Goal: Check status: Check status

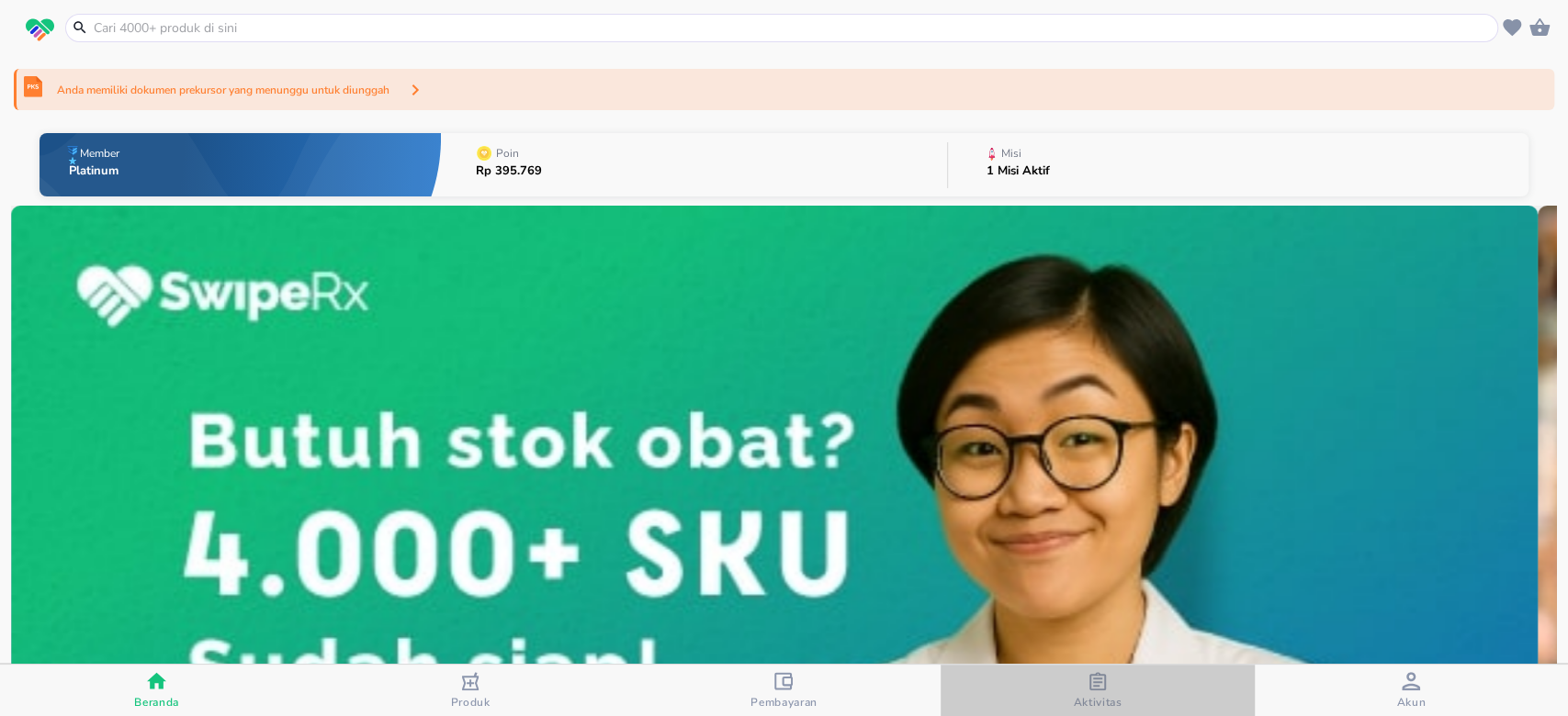
click at [1082, 688] on div "Aktivitas" at bounding box center [1097, 691] width 49 height 38
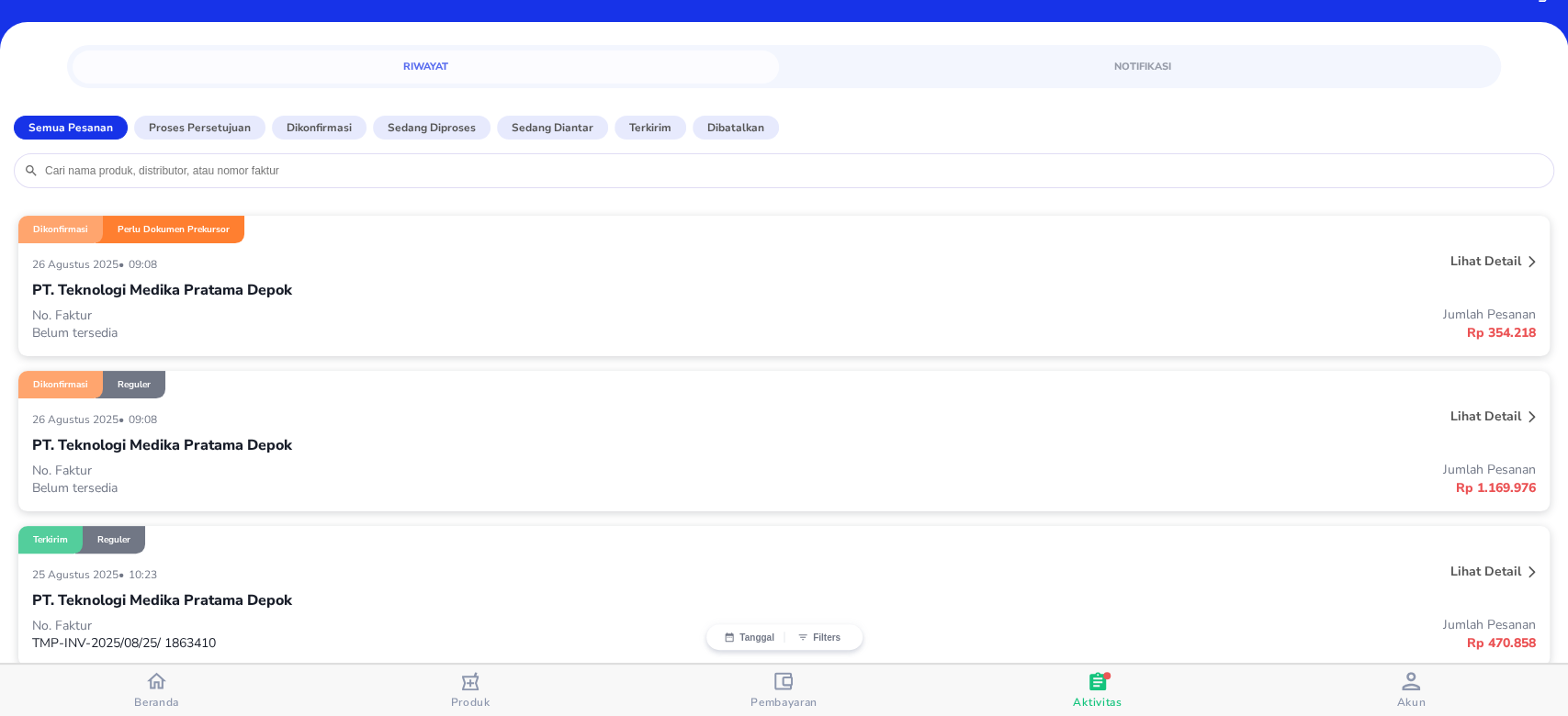
scroll to position [39, 0]
click at [1476, 415] on p "Lihat detail" at bounding box center [1485, 415] width 71 height 17
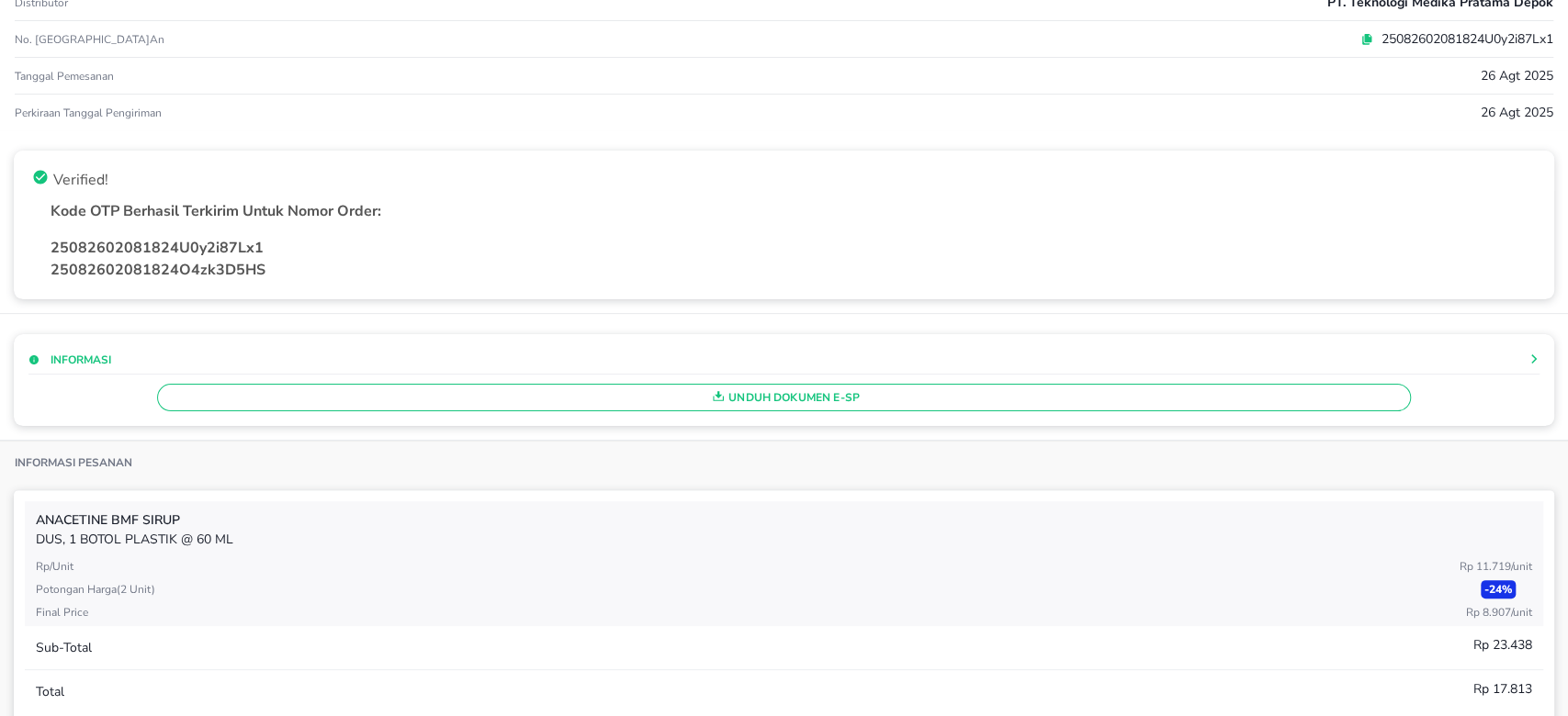
scroll to position [0, 0]
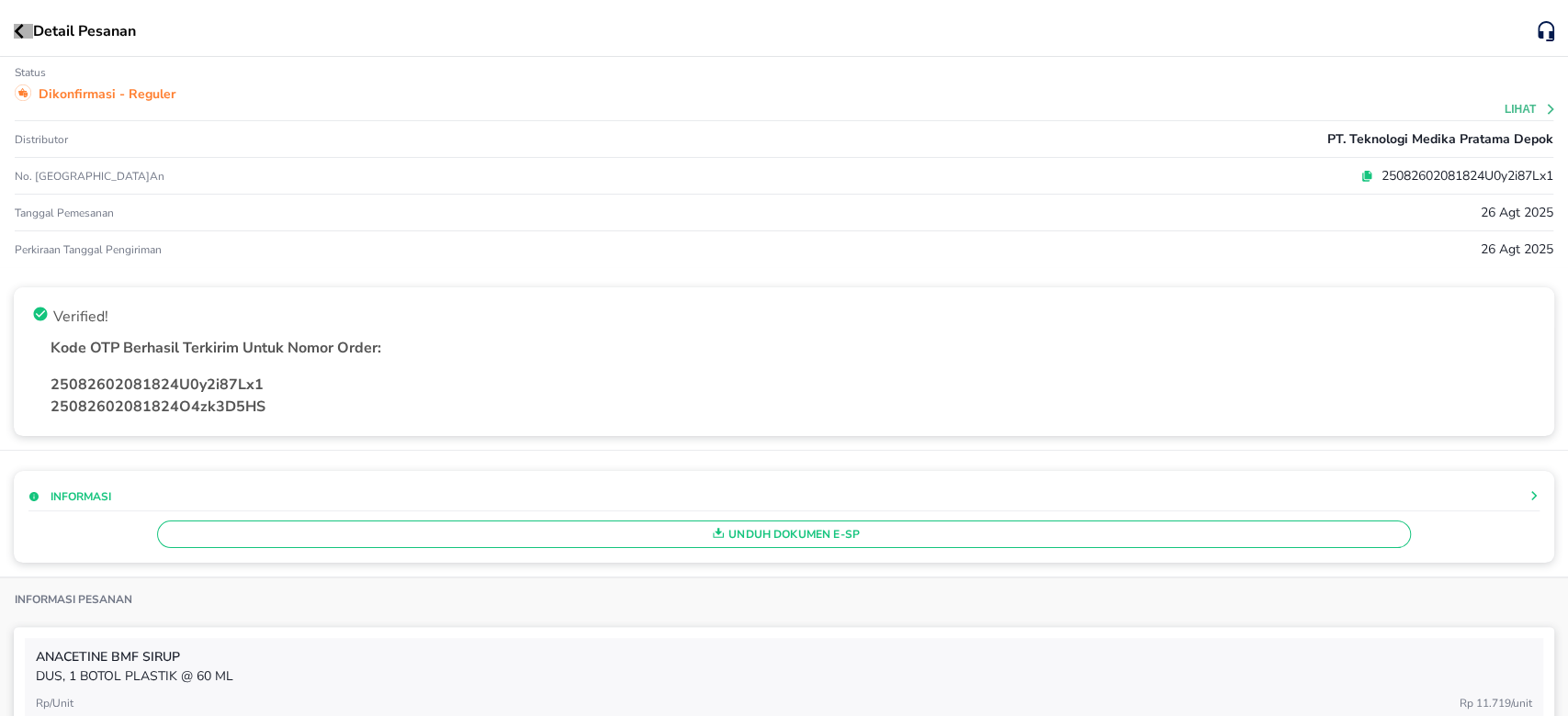
click at [14, 34] on icon "button" at bounding box center [19, 31] width 10 height 15
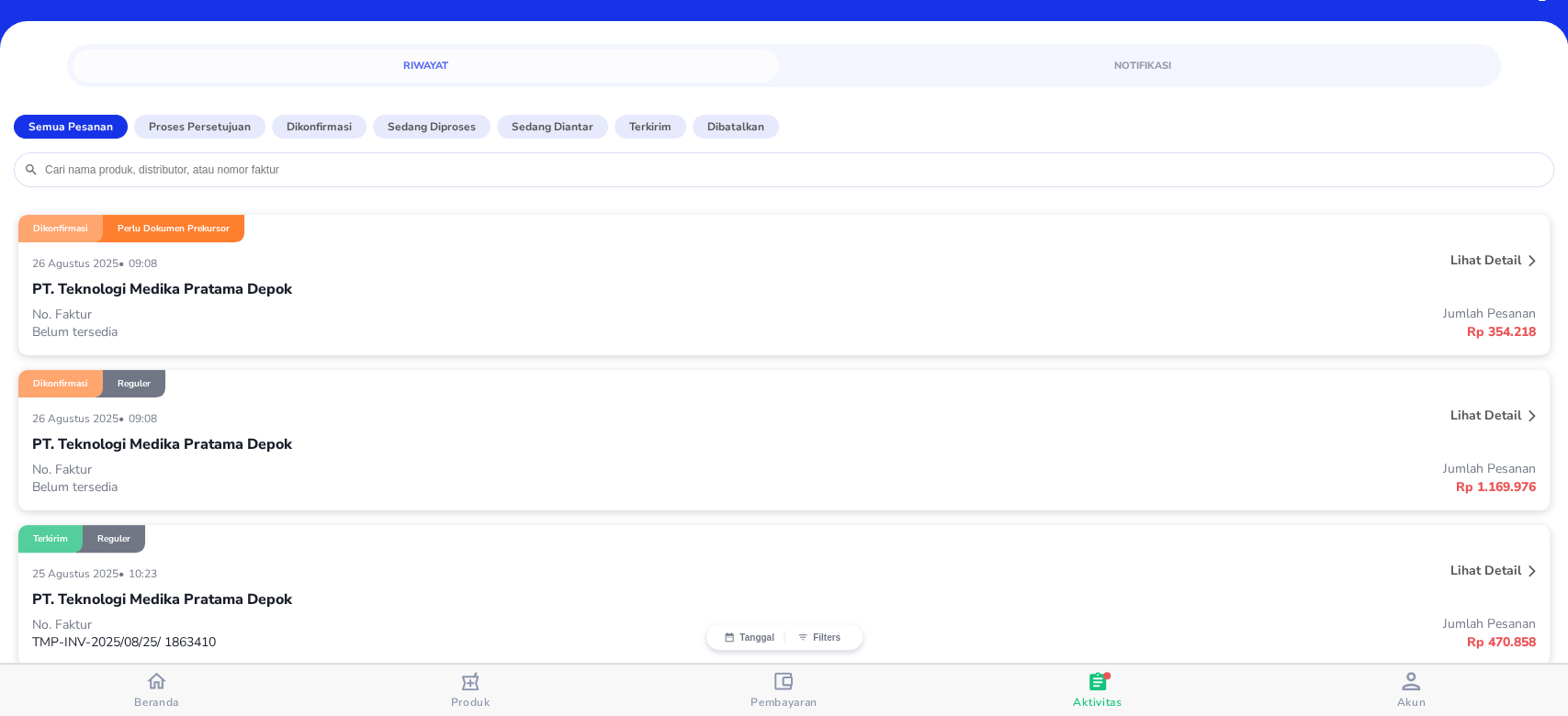
click at [1477, 252] on p "Lihat detail" at bounding box center [1485, 260] width 71 height 17
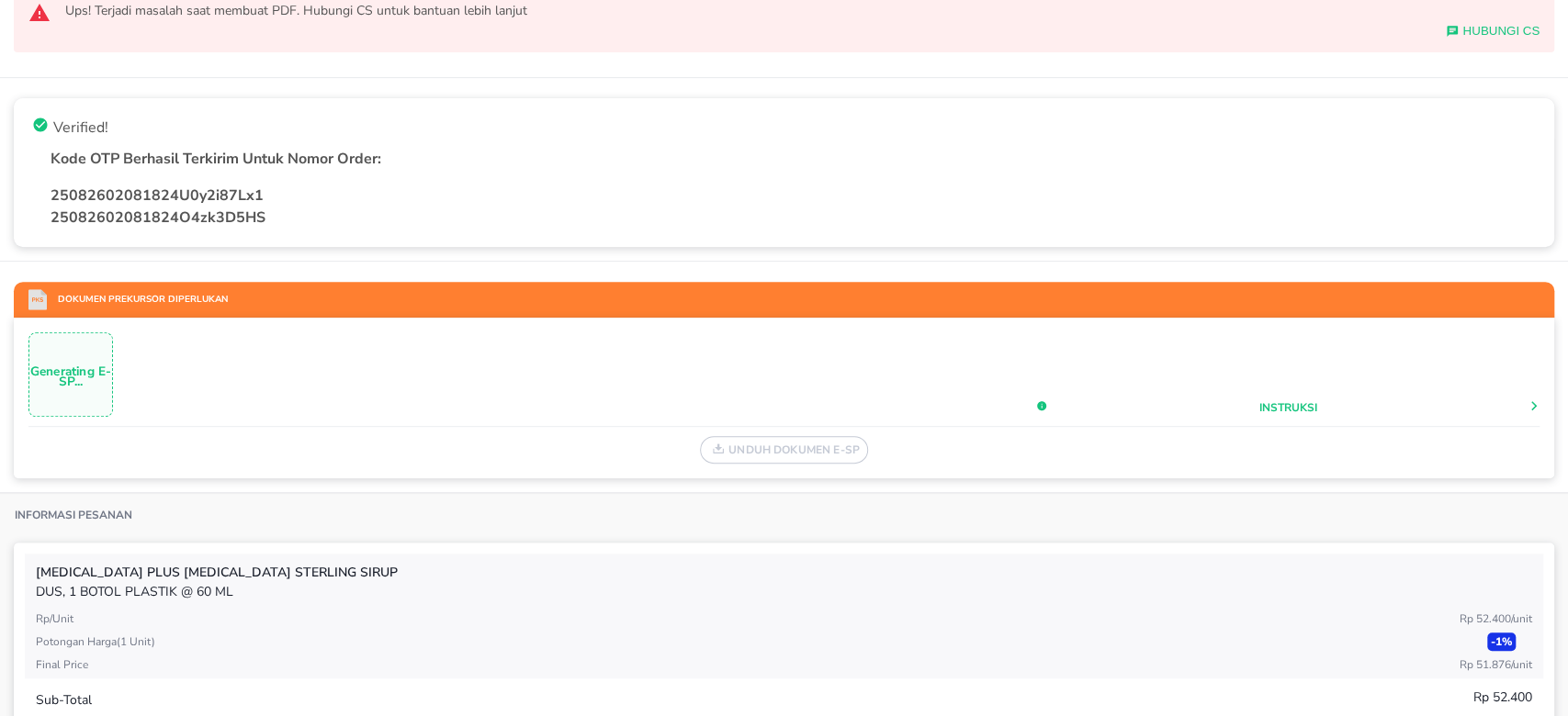
scroll to position [378, 0]
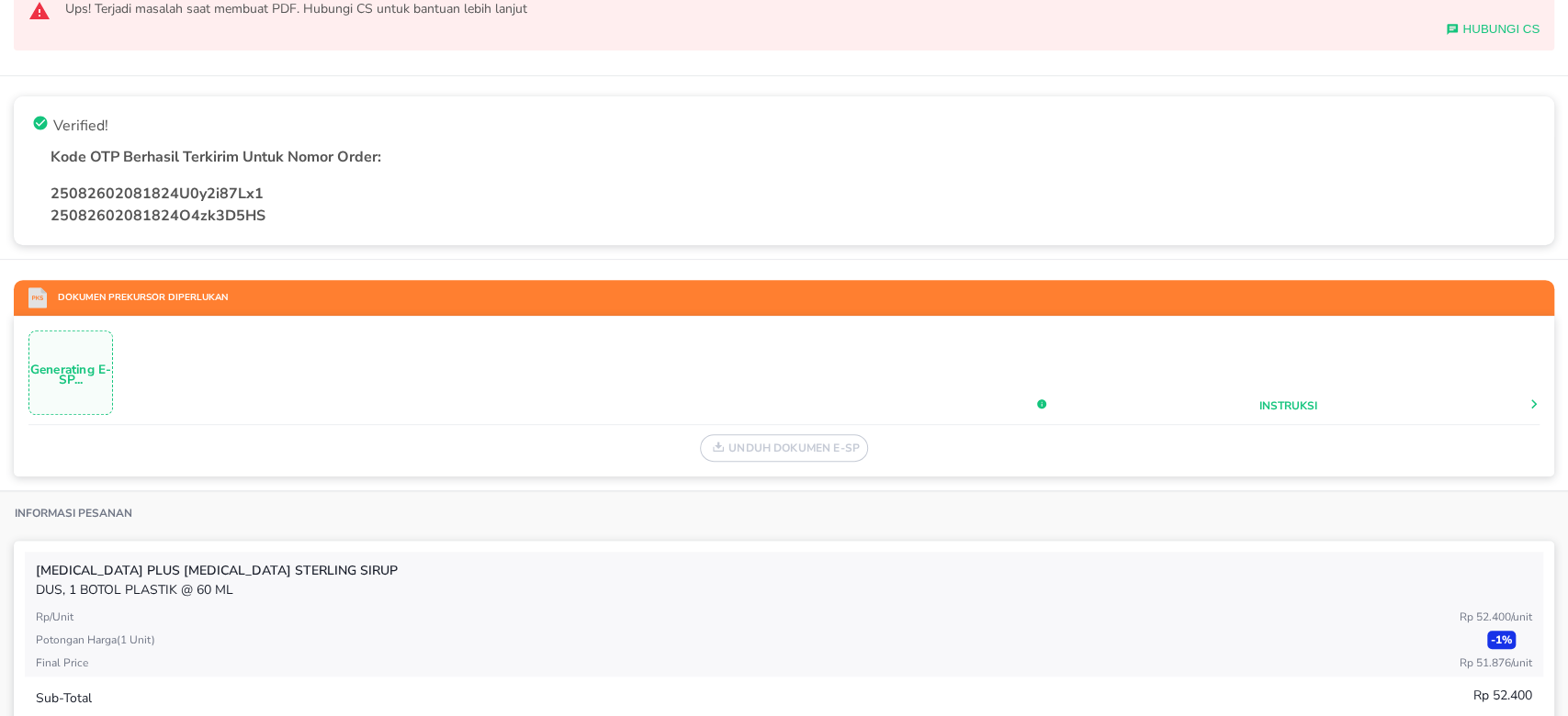
click at [58, 372] on p "Generating E-SP..." at bounding box center [71, 375] width 83 height 20
click at [1037, 401] on icon at bounding box center [1042, 405] width 9 height 9
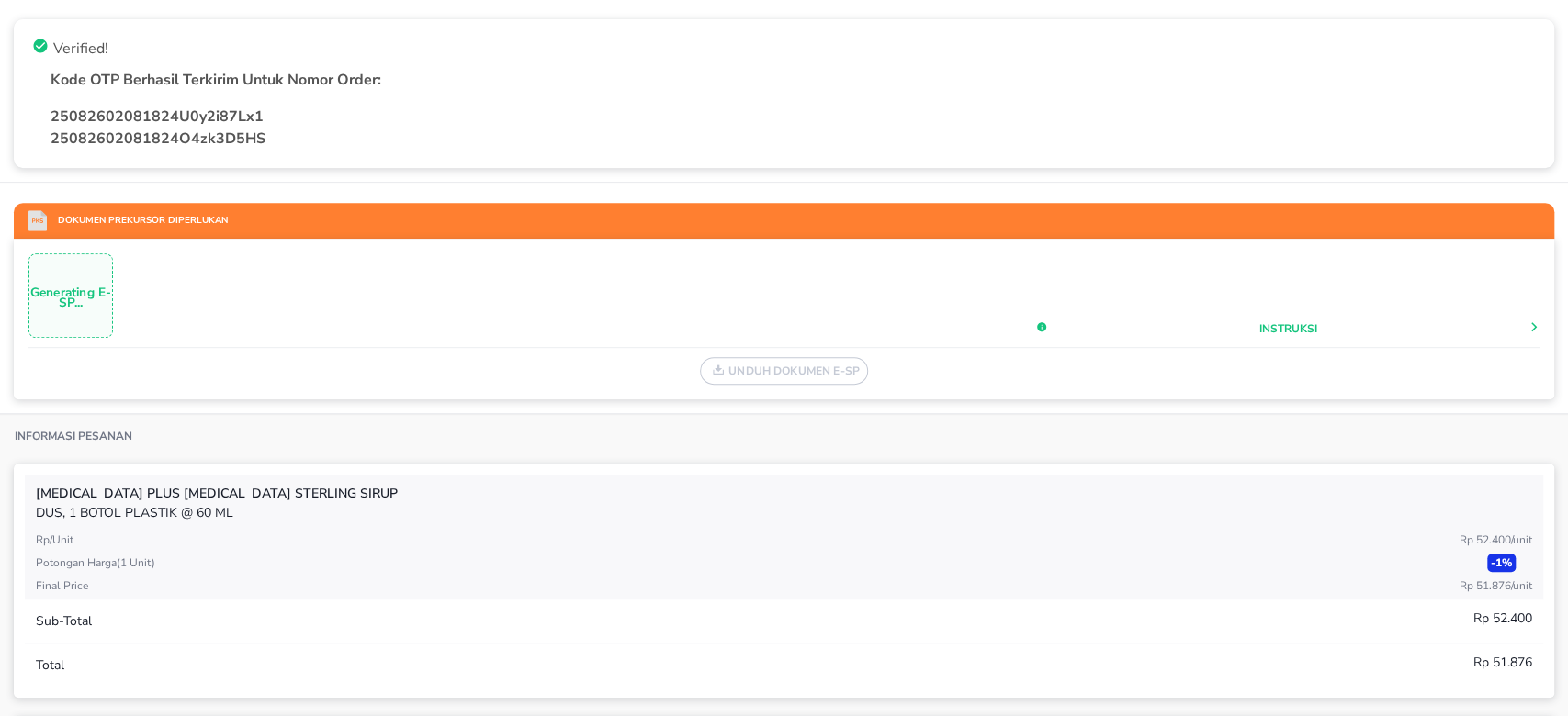
scroll to position [457, 0]
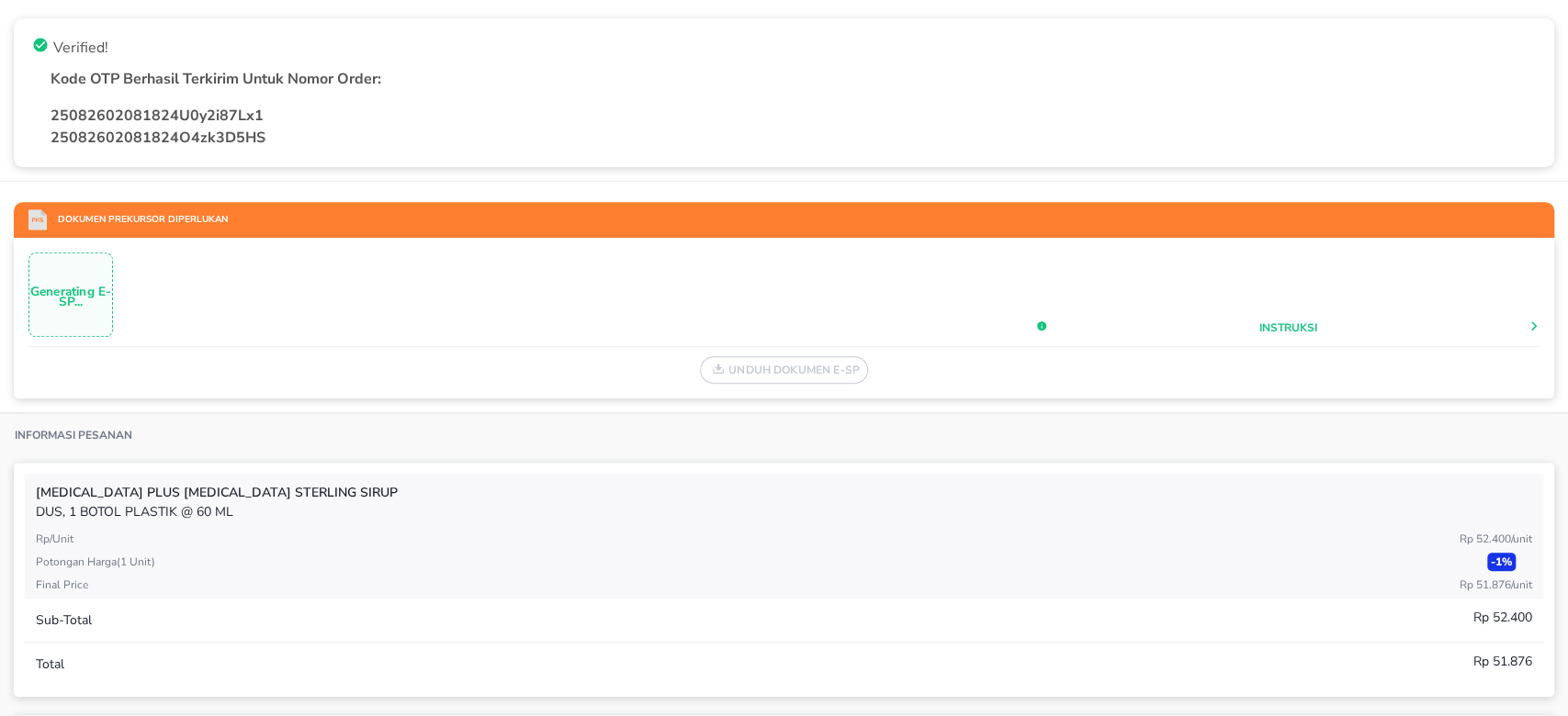
click at [1504, 319] on div "Instruksi" at bounding box center [1288, 326] width 504 height 20
click at [1268, 324] on p "Instruksi" at bounding box center [1287, 328] width 58 height 17
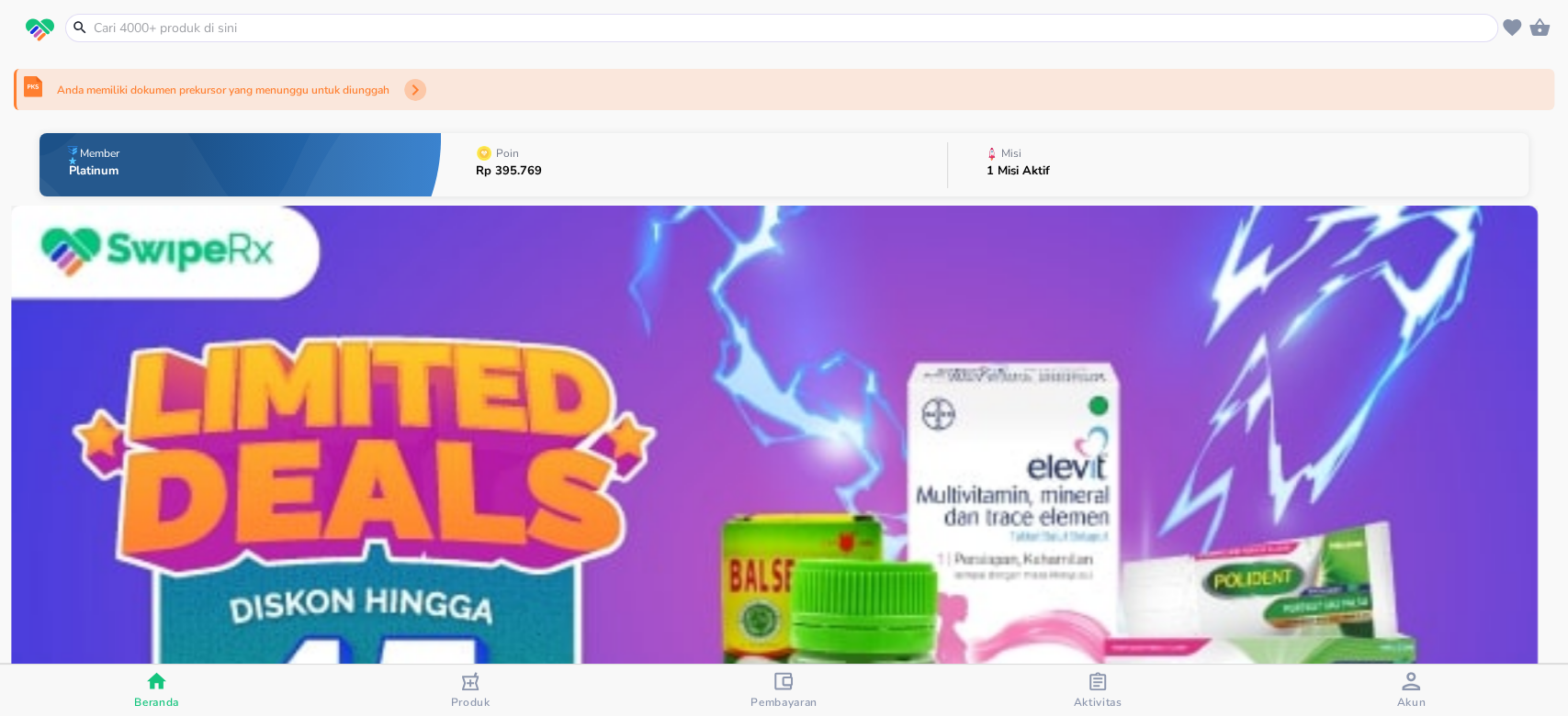
click at [416, 92] on icon "button" at bounding box center [414, 90] width 22 height 22
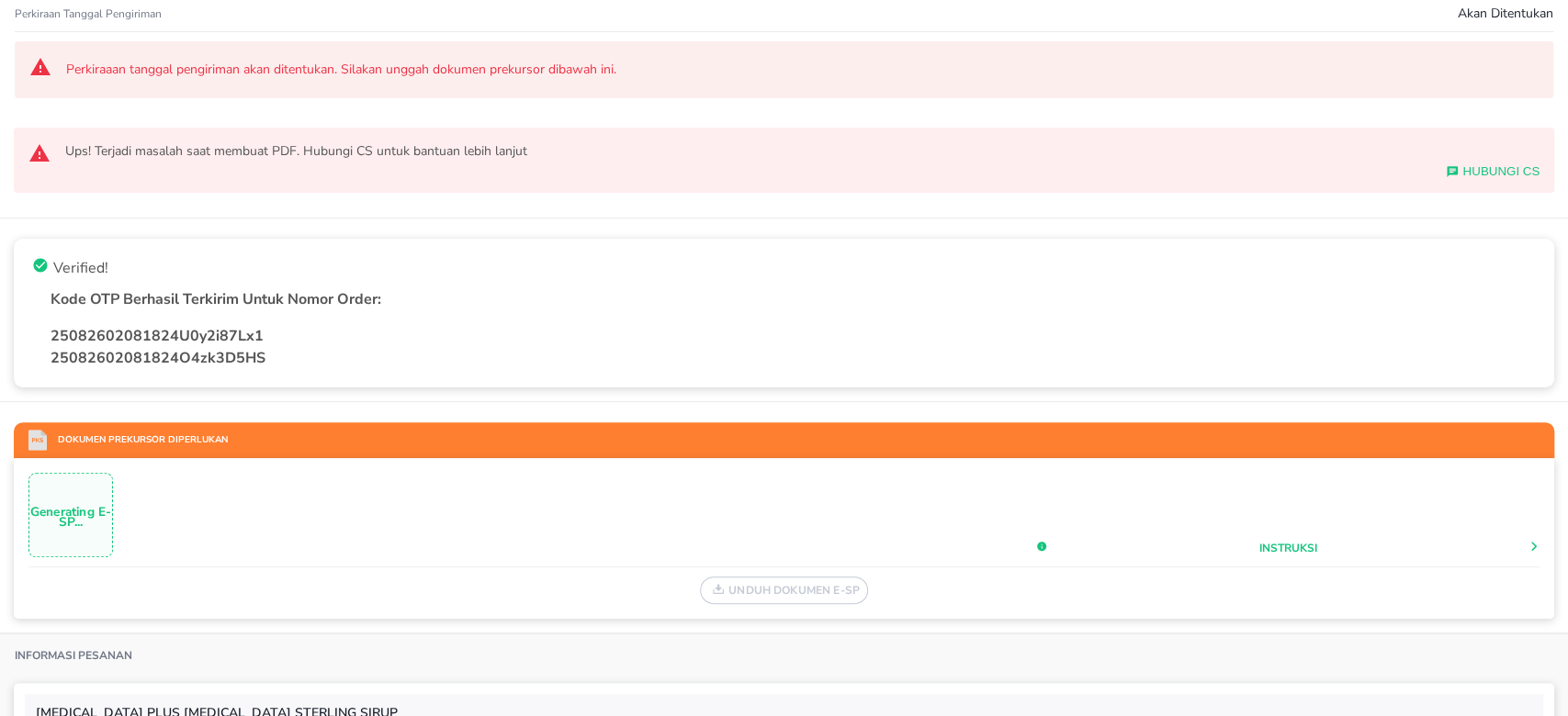
scroll to position [252, 0]
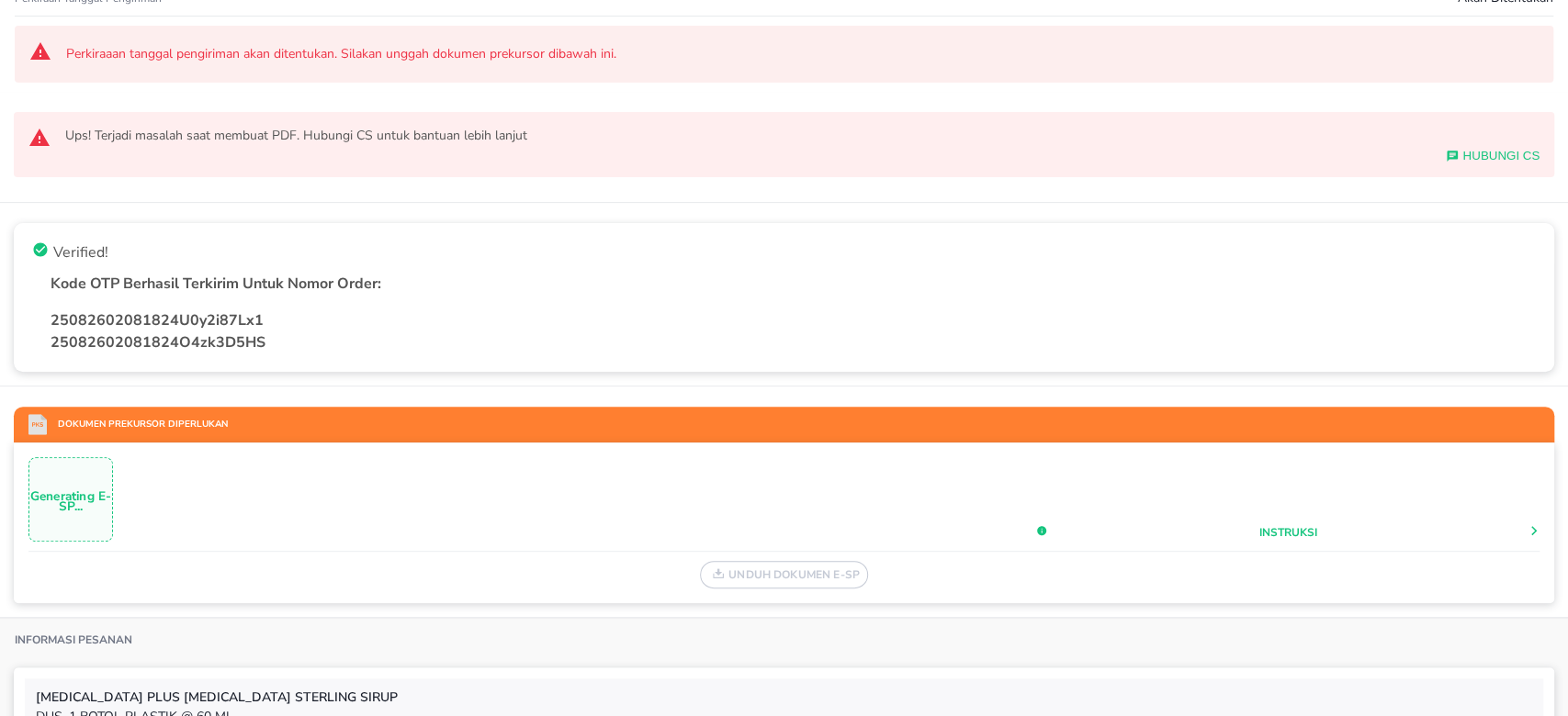
click at [52, 497] on p "Generating E-SP..." at bounding box center [71, 501] width 83 height 20
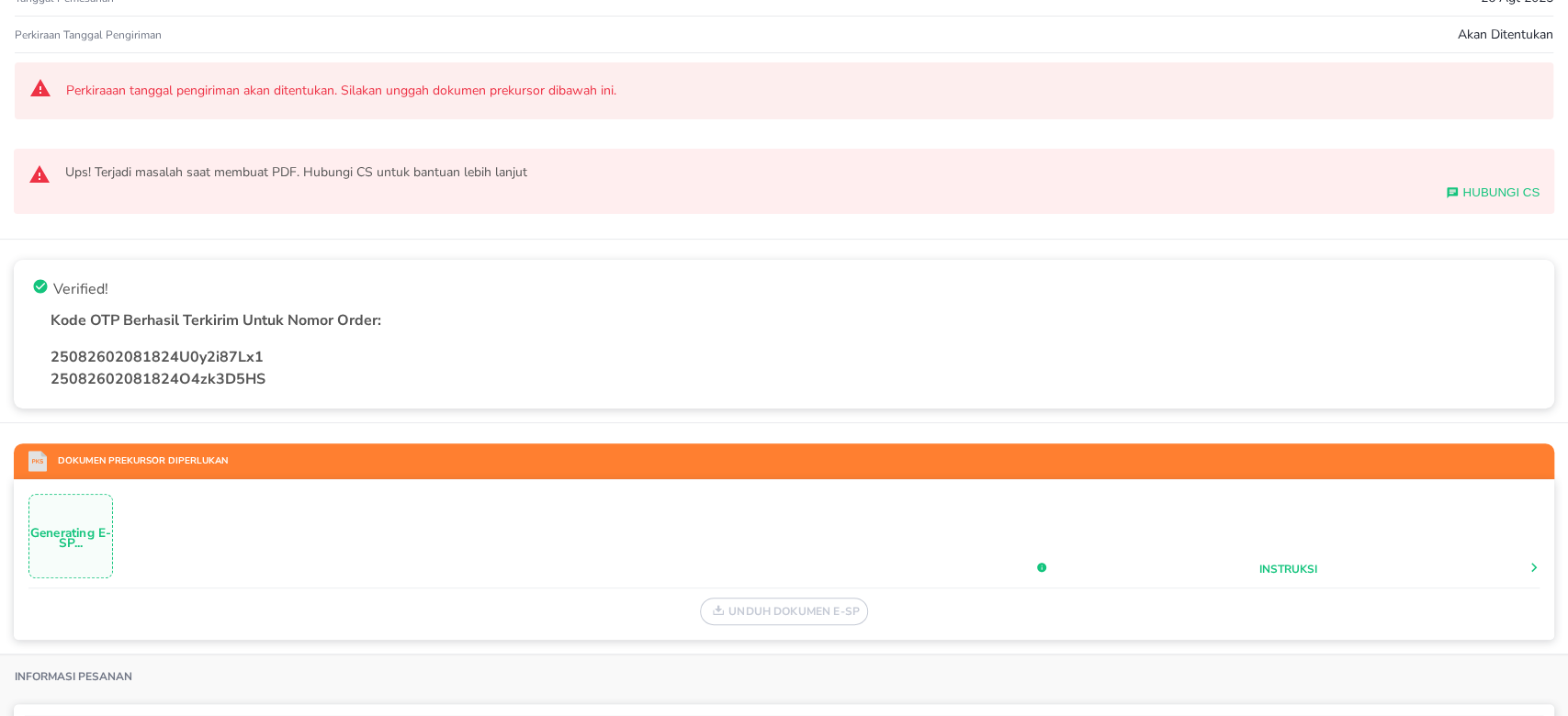
scroll to position [0, 0]
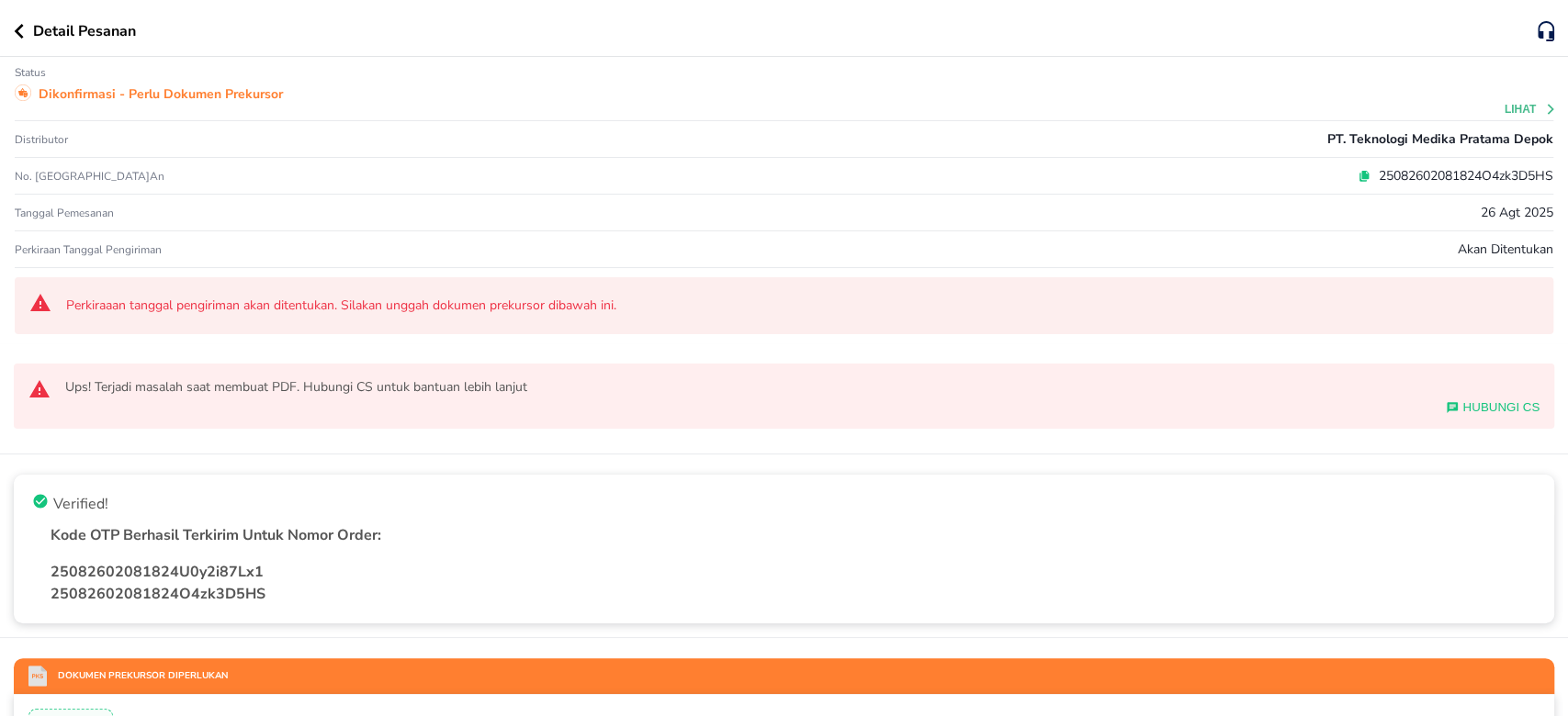
click at [1358, 173] on icon at bounding box center [1364, 176] width 13 height 13
